Goal: Task Accomplishment & Management: Manage account settings

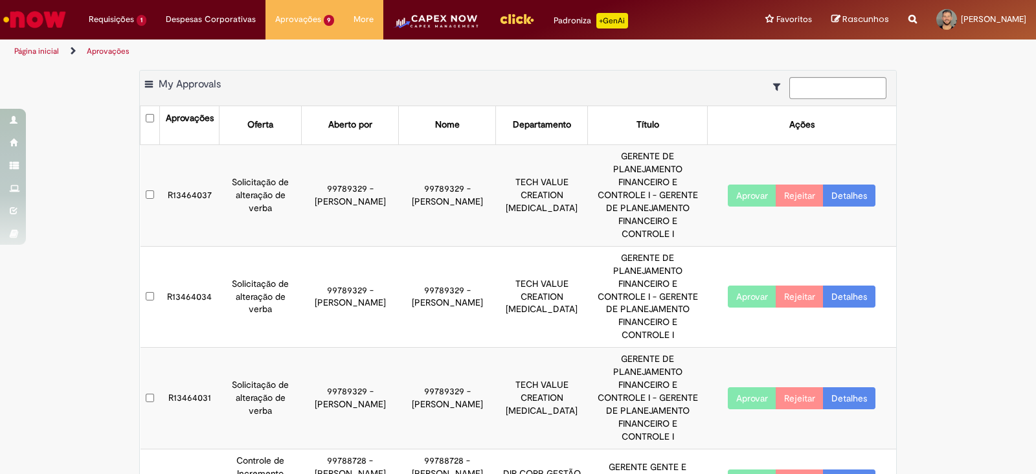
click at [184, 172] on td "R13464037" at bounding box center [190, 195] width 60 height 102
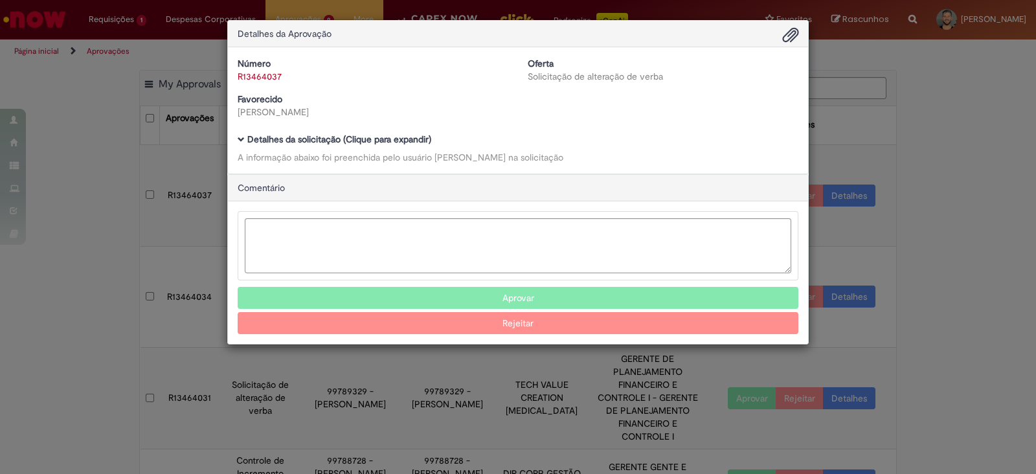
click at [241, 136] on span "Ambev Approval Modal" at bounding box center [241, 139] width 7 height 7
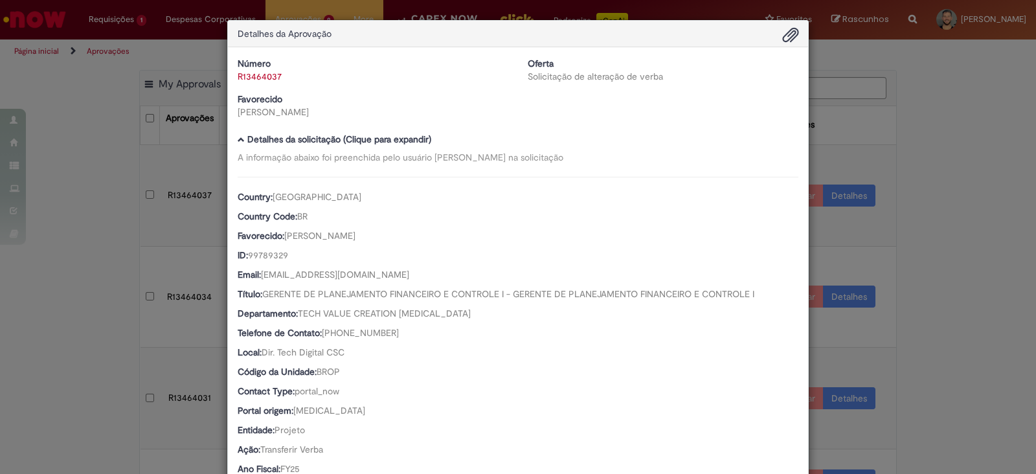
scroll to position [447, 0]
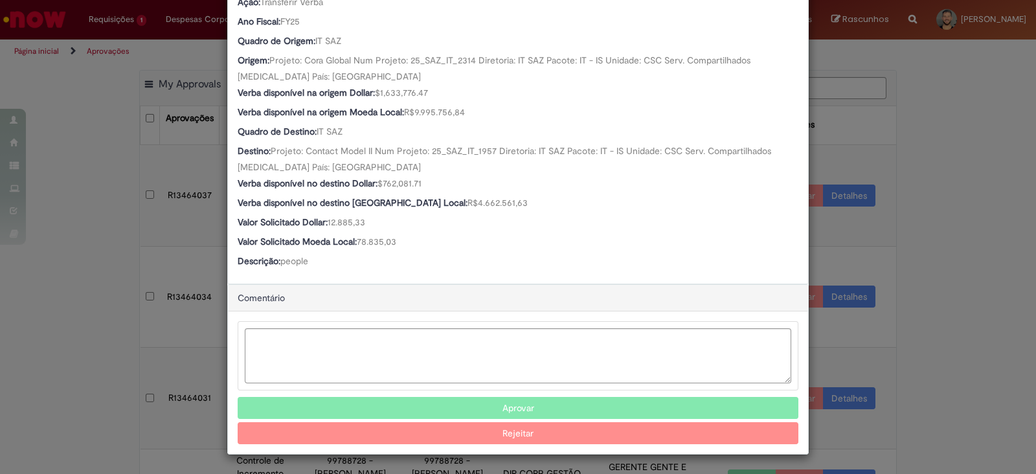
click at [416, 399] on button "Aprovar" at bounding box center [518, 408] width 560 height 22
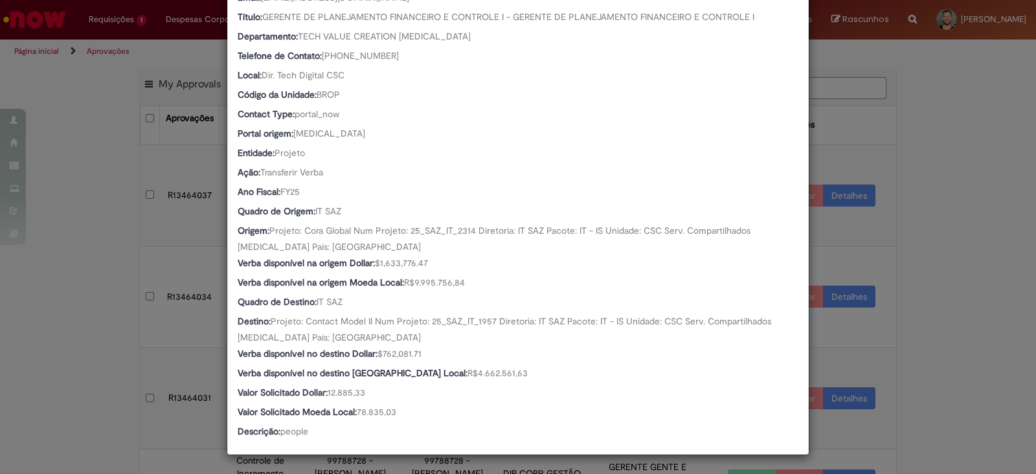
click at [43, 338] on div "Detalhes da Aprovação Número R13464037 Oferta Solicitação de alteração de verba…" at bounding box center [518, 237] width 1036 height 474
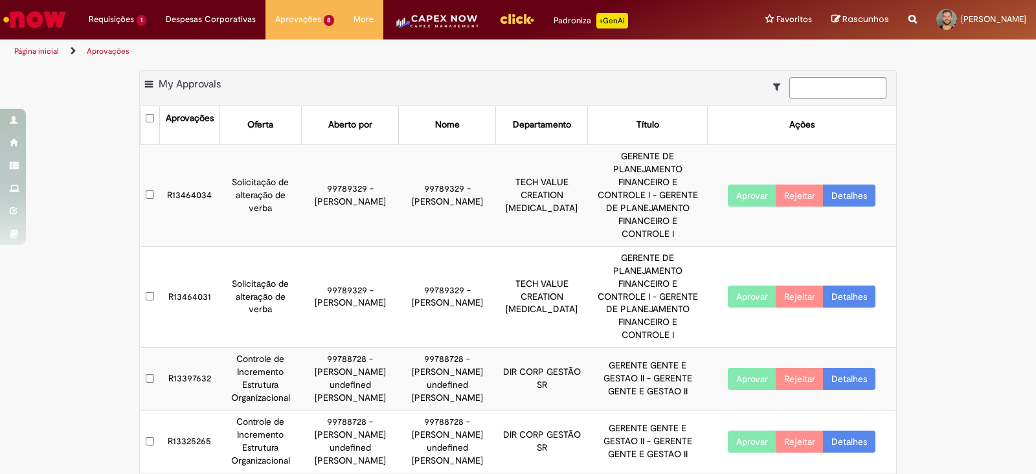
click at [181, 168] on td "R13464034" at bounding box center [190, 195] width 60 height 102
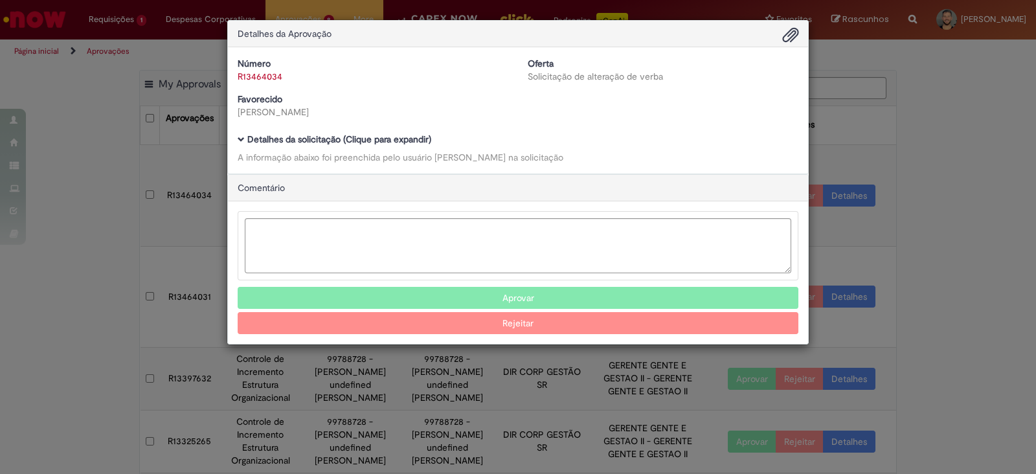
click at [243, 140] on span "Ambev Approval Modal" at bounding box center [241, 139] width 7 height 7
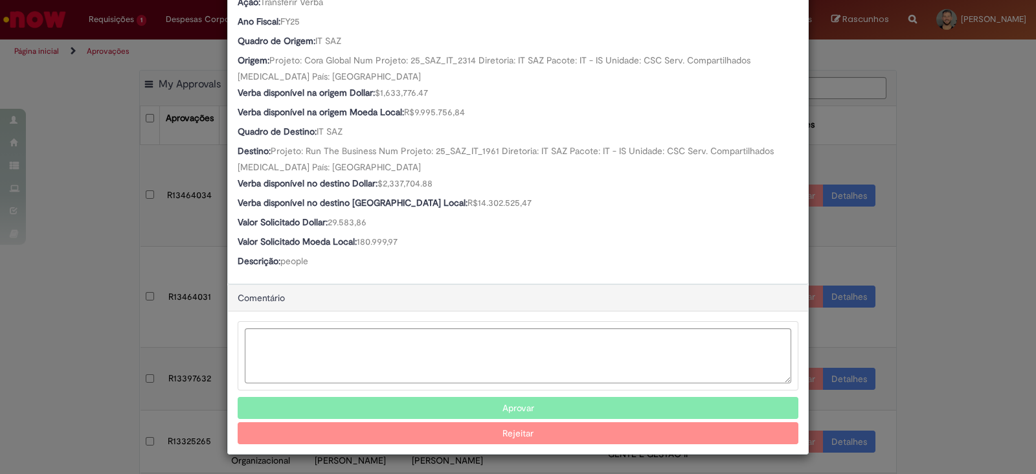
click at [404, 406] on button "Aprovar" at bounding box center [518, 408] width 560 height 22
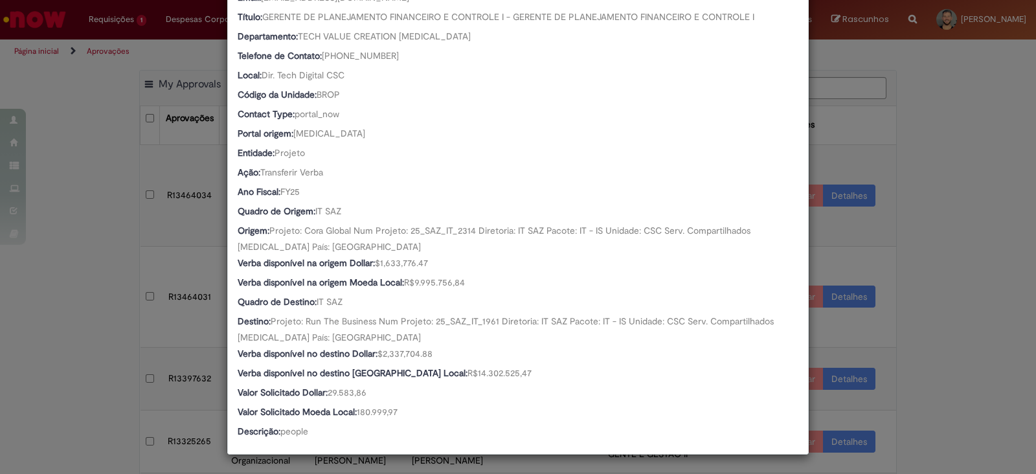
click at [95, 370] on div "Detalhes da Aprovação Número R13464034 Oferta Solicitação de alteração de verba…" at bounding box center [518, 237] width 1036 height 474
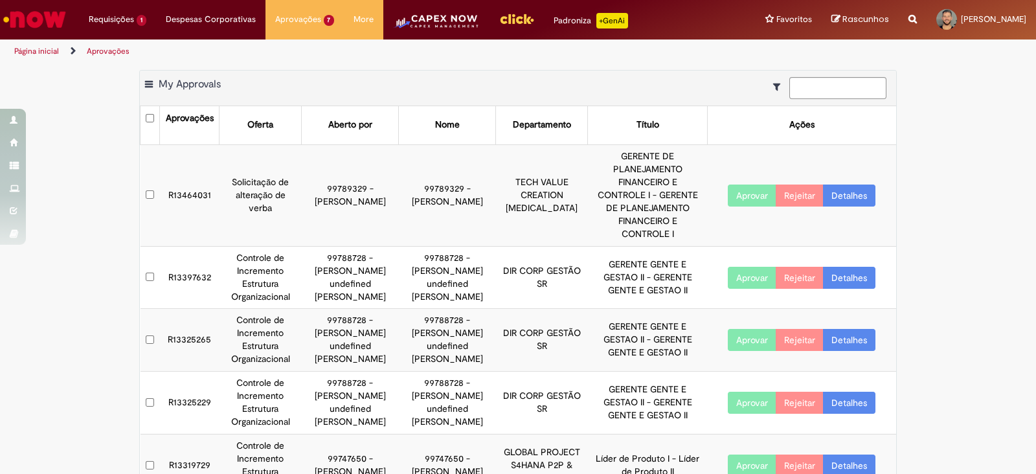
click at [187, 167] on td "R13464031" at bounding box center [190, 195] width 60 height 102
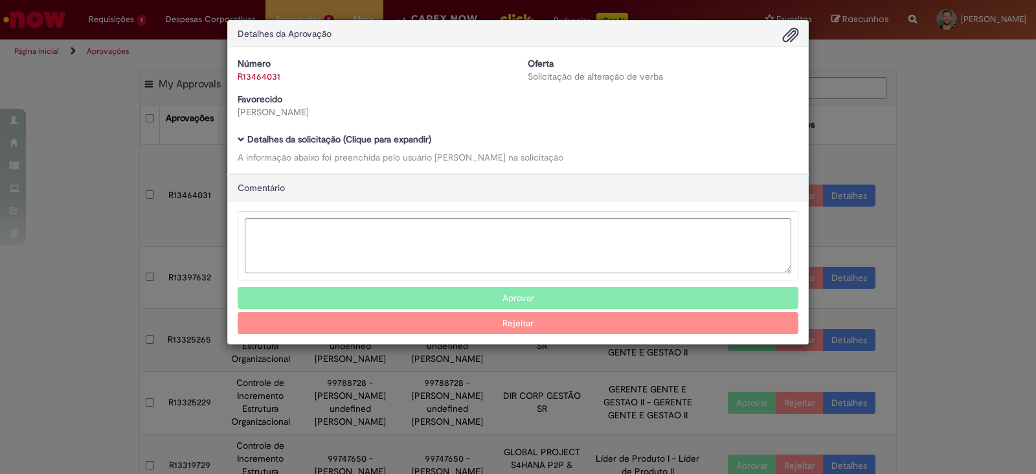
click at [242, 136] on span "Ambev Approval Modal" at bounding box center [241, 139] width 7 height 7
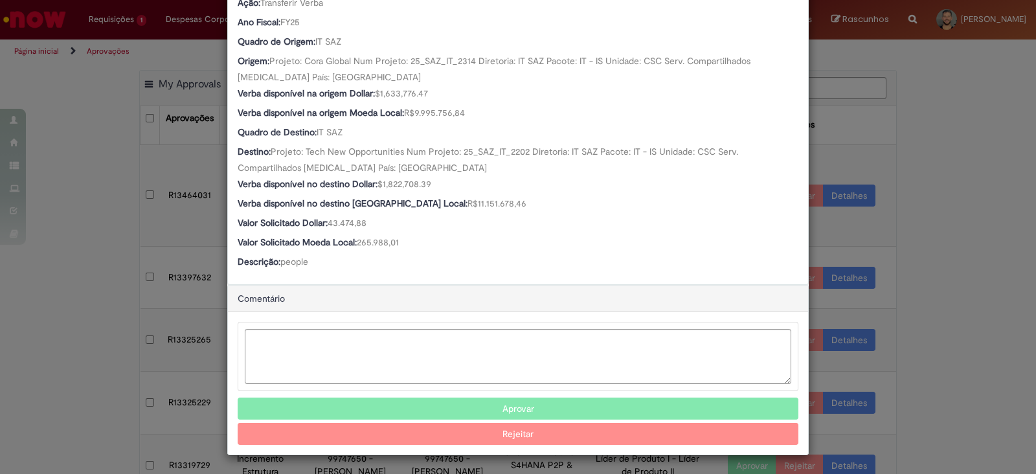
click at [412, 399] on button "Aprovar" at bounding box center [518, 408] width 560 height 22
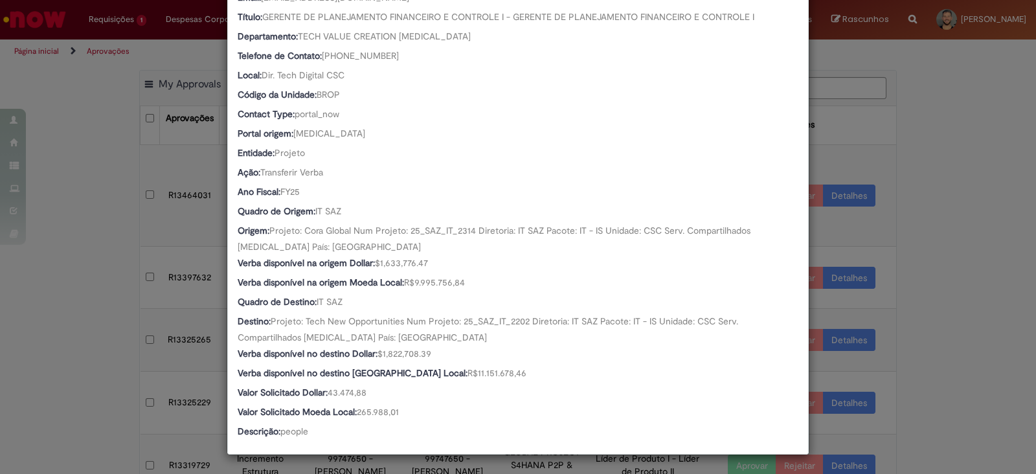
click at [950, 335] on div "Detalhes da Aprovação Número R13464031 Oferta Solicitação de alteração de verba…" at bounding box center [518, 237] width 1036 height 474
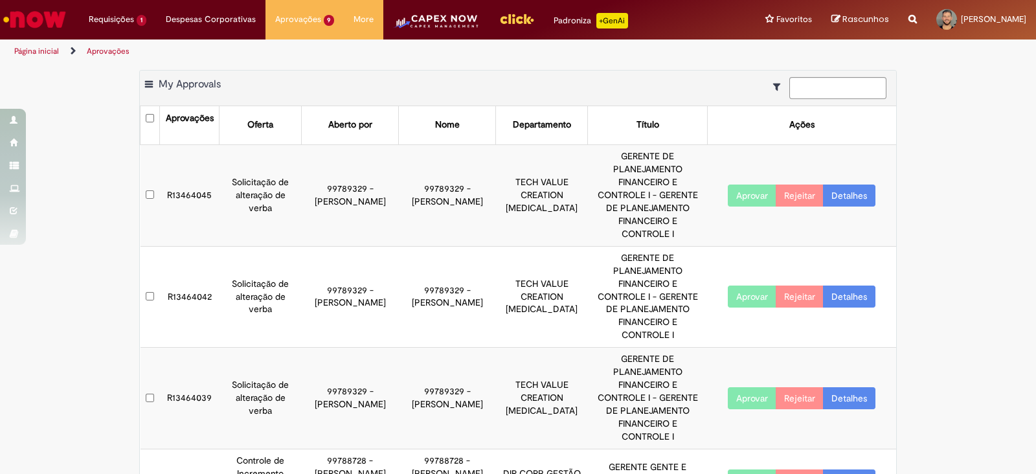
click at [194, 170] on td "R13464045" at bounding box center [190, 195] width 60 height 102
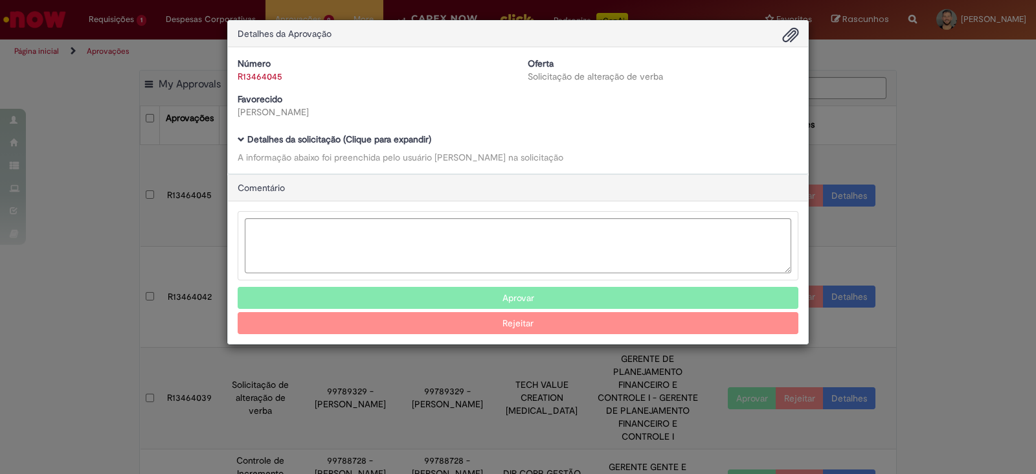
click at [192, 177] on div "Detalhes da Aprovação Número R13464045 Oferta Solicitação de alteração de verba…" at bounding box center [518, 237] width 1036 height 474
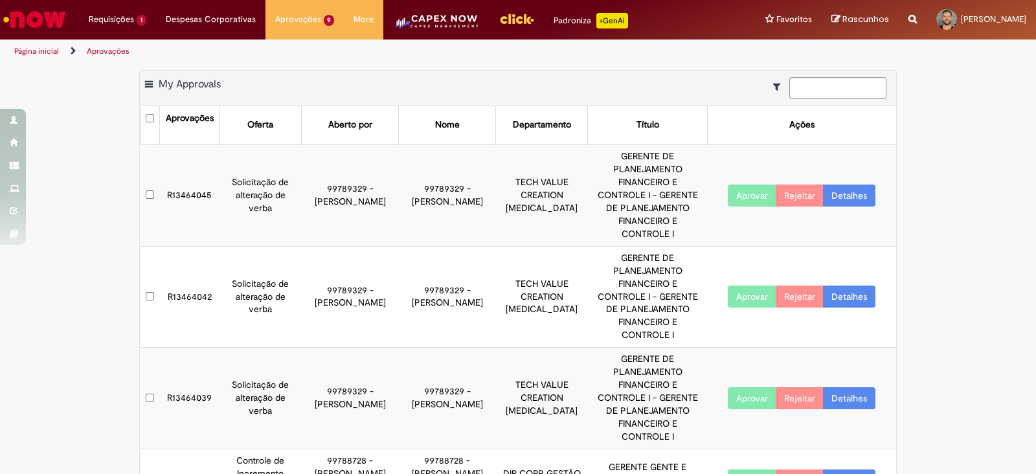
click at [192, 175] on td "R13464045" at bounding box center [190, 195] width 60 height 102
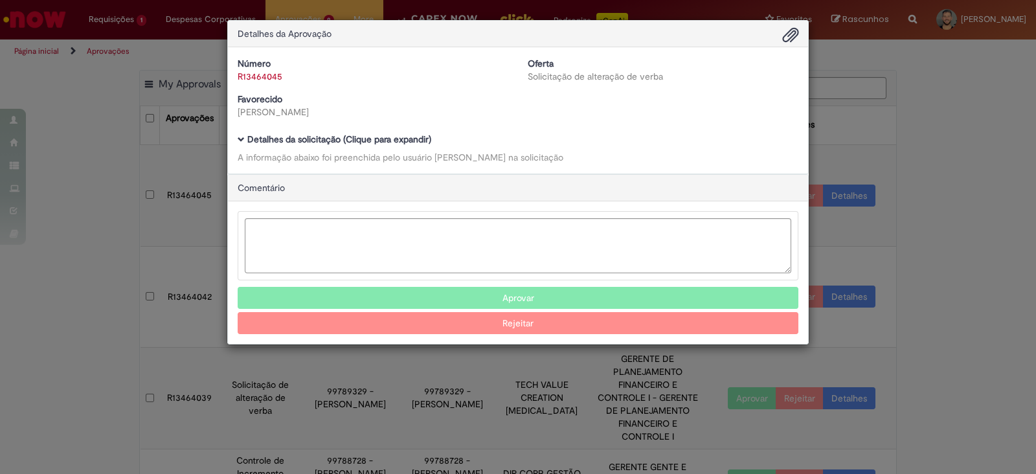
click at [191, 174] on div "Detalhes da Aprovação Número R13464045 Oferta Solicitação de alteração de verba…" at bounding box center [518, 237] width 1036 height 474
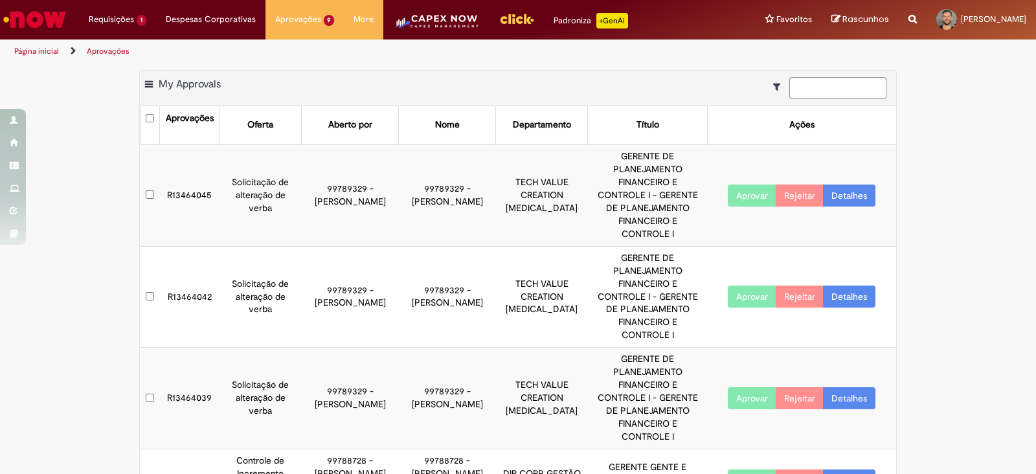
click at [191, 174] on td "R13464045" at bounding box center [190, 195] width 60 height 102
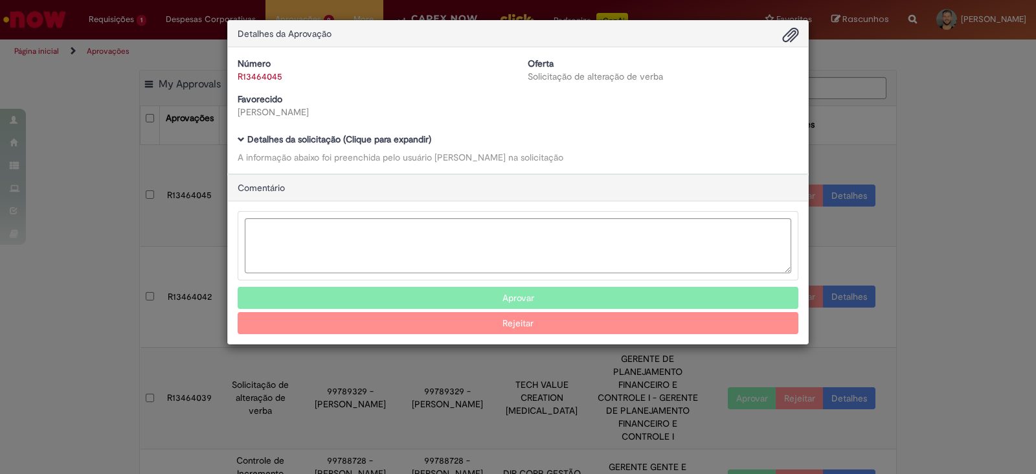
click at [234, 140] on div "Número R13464045 Oferta Solicitação de alteração de verba Favorecido [PERSON_NA…" at bounding box center [518, 110] width 580 height 126
click at [238, 143] on span "Ambev Approval Modal" at bounding box center [241, 139] width 7 height 7
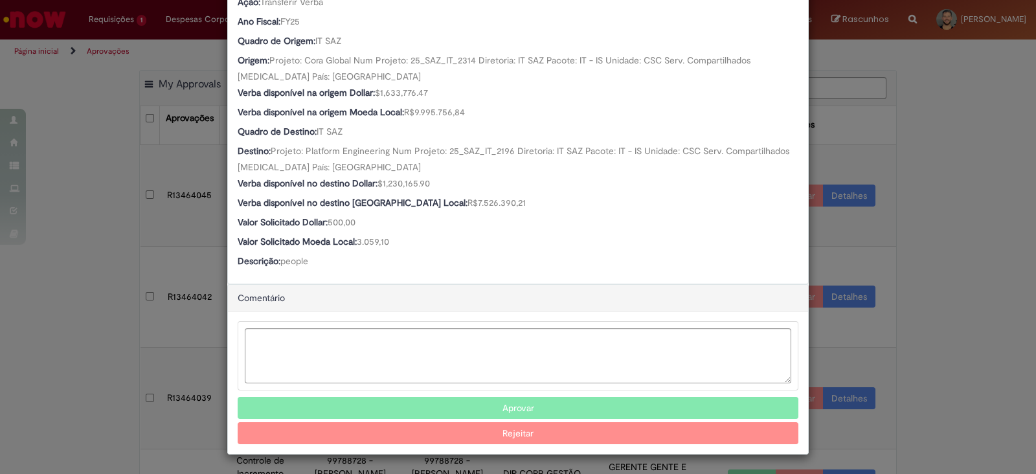
click at [439, 405] on button "Aprovar" at bounding box center [518, 408] width 560 height 22
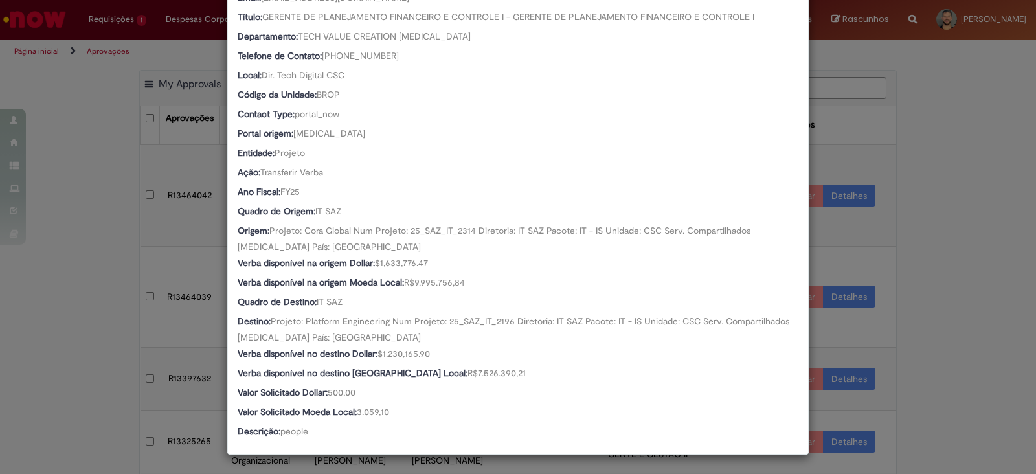
click at [81, 332] on div "Detalhes da Aprovação Número R13464045 Oferta Solicitação de alteração de verba…" at bounding box center [518, 237] width 1036 height 474
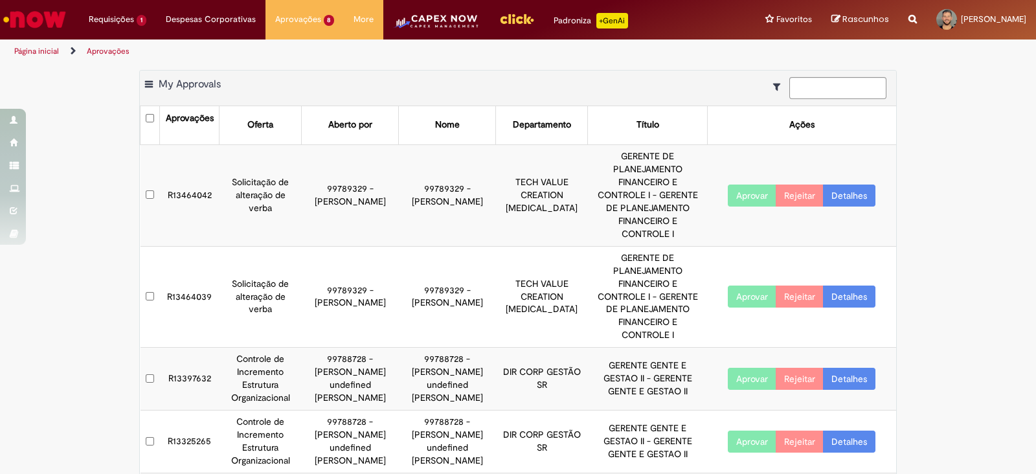
click at [195, 174] on td "R13464042" at bounding box center [190, 195] width 60 height 102
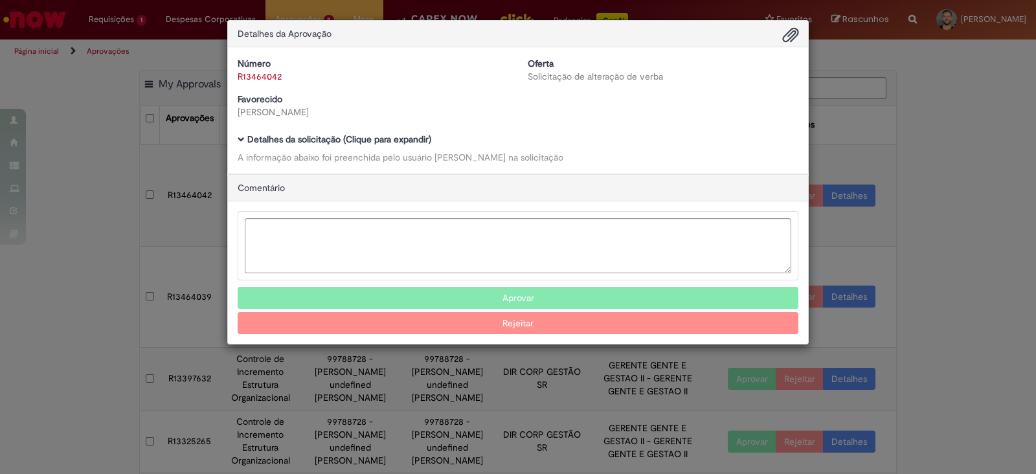
click at [236, 139] on div "Número R13464042 Oferta Solicitação de alteração de verba Favorecido [PERSON_NA…" at bounding box center [518, 110] width 580 height 126
click at [243, 140] on span "Ambev Approval Modal" at bounding box center [241, 139] width 7 height 7
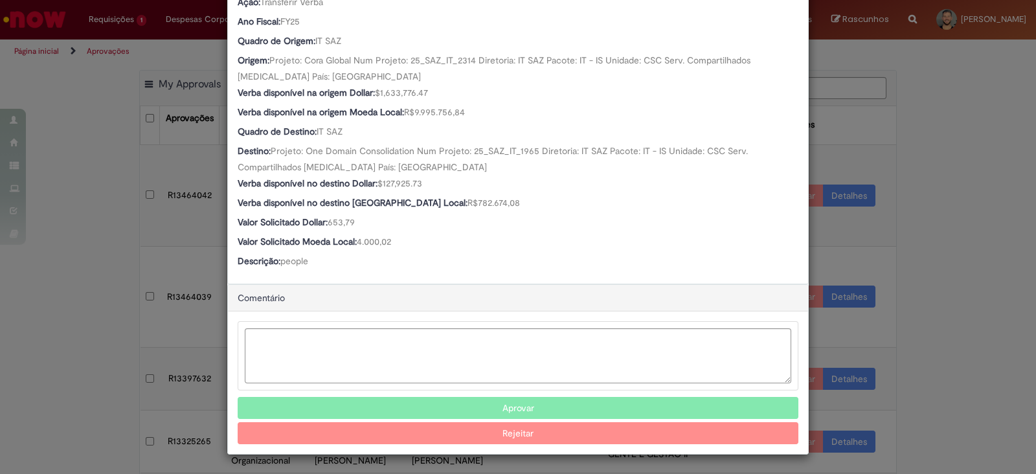
click at [480, 401] on button "Aprovar" at bounding box center [518, 408] width 560 height 22
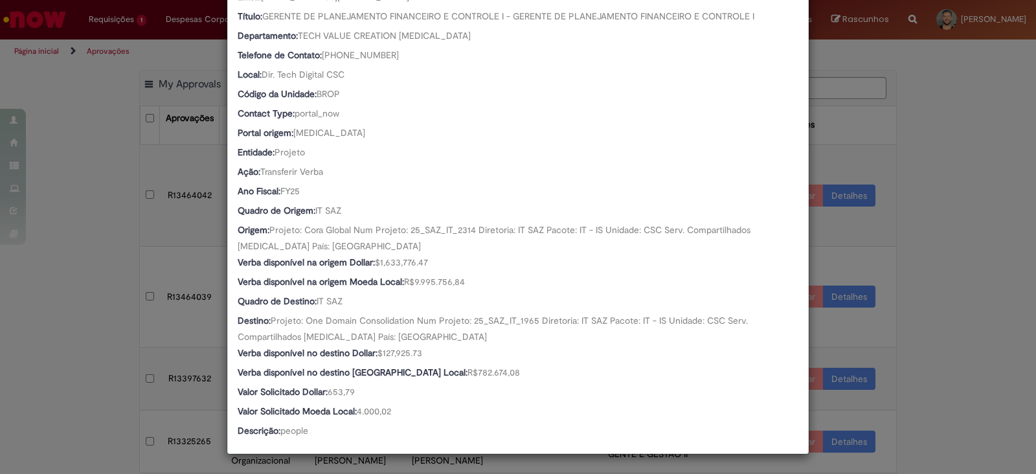
click at [113, 353] on div "Detalhes da Aprovação Número R13464042 Oferta Solicitação de alteração de verba…" at bounding box center [518, 237] width 1036 height 474
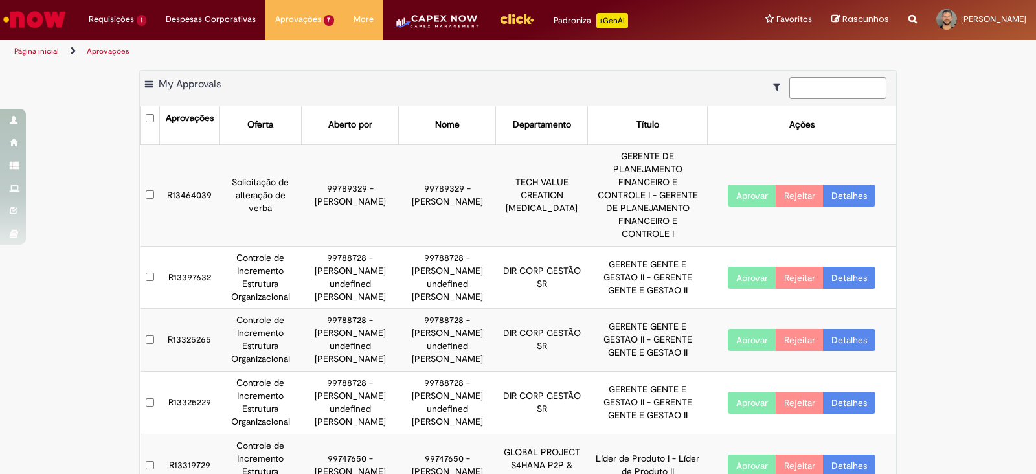
click at [192, 173] on td "R13464039" at bounding box center [190, 195] width 60 height 102
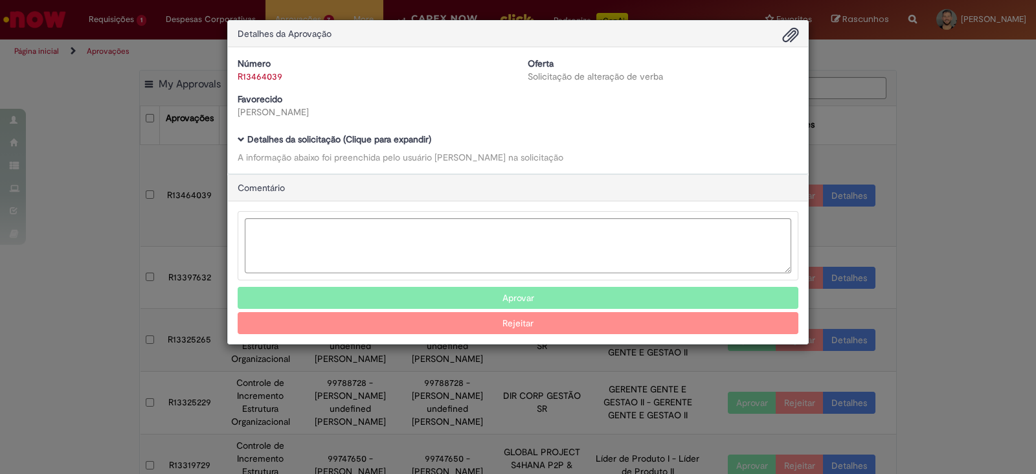
click at [240, 138] on span "Ambev Approval Modal" at bounding box center [241, 139] width 7 height 7
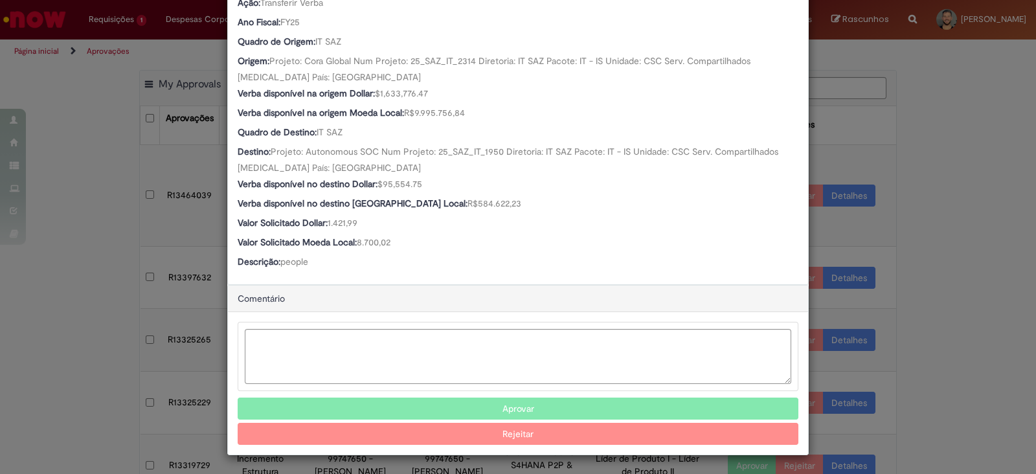
click at [470, 405] on button "Aprovar" at bounding box center [518, 408] width 560 height 22
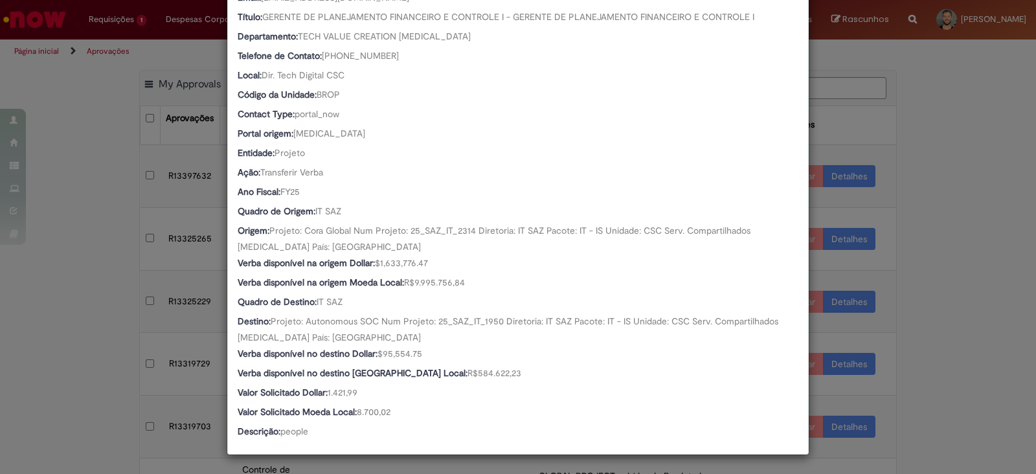
click at [986, 412] on div "Detalhes da Aprovação Número R13464039 Oferta Solicitação de alteração de verba…" at bounding box center [518, 237] width 1036 height 474
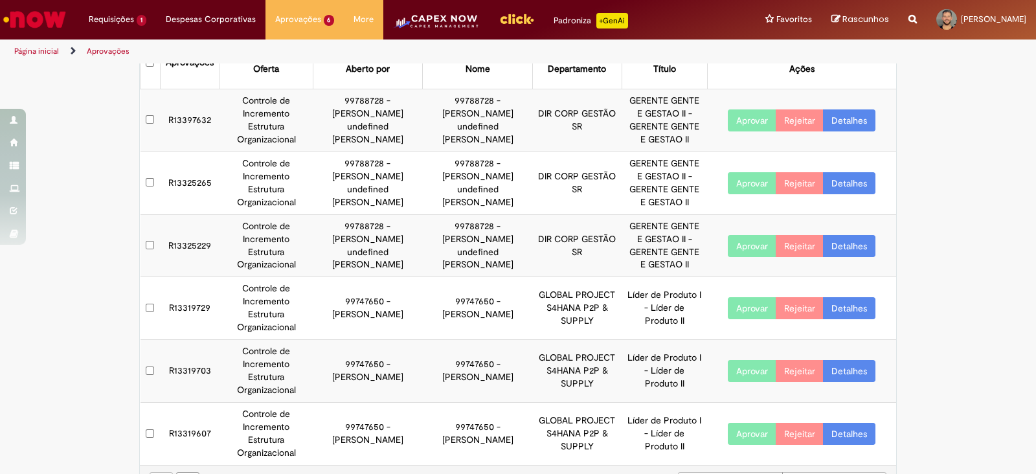
scroll to position [0, 0]
